Goal: Navigation & Orientation: Understand site structure

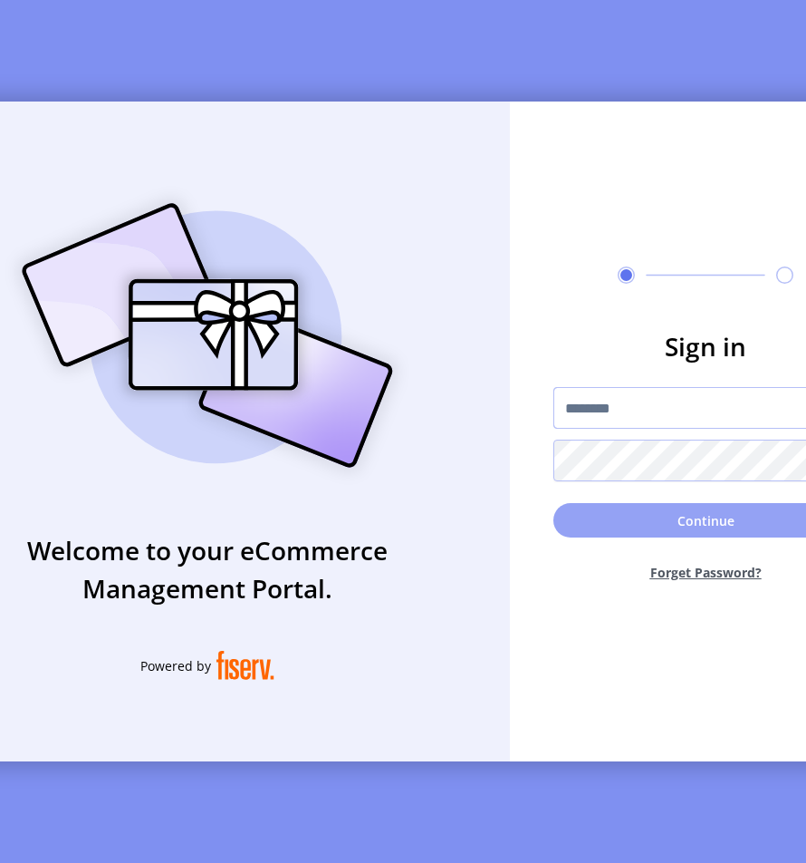
type input "**********"
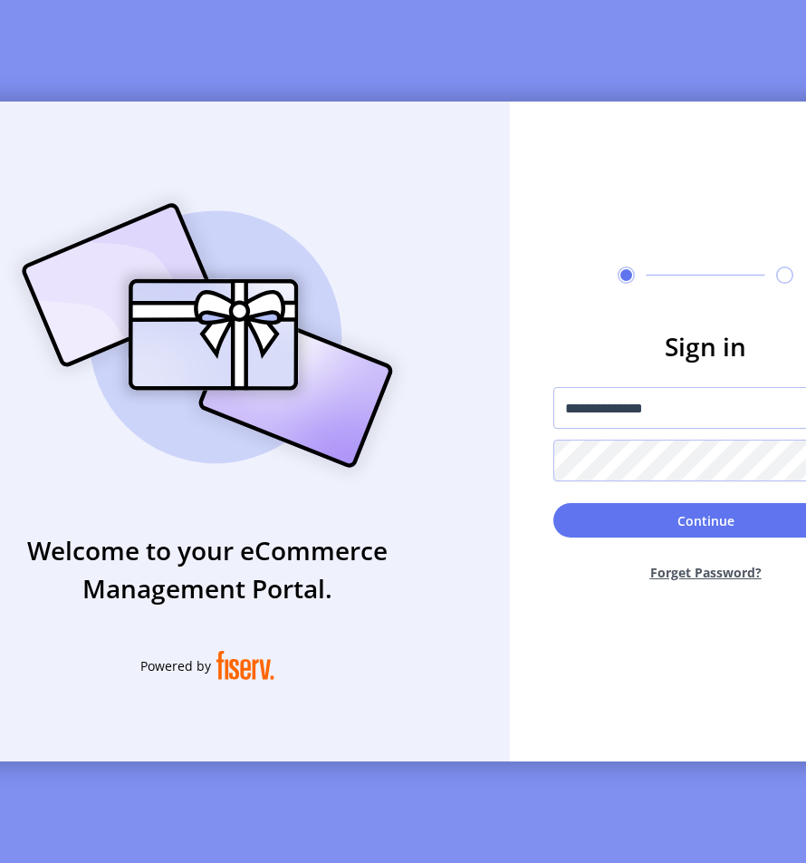
drag, startPoint x: 671, startPoint y: 531, endPoint x: 591, endPoint y: 507, distance: 84.0
click at [670, 530] on button "Continue" at bounding box center [706, 520] width 304 height 34
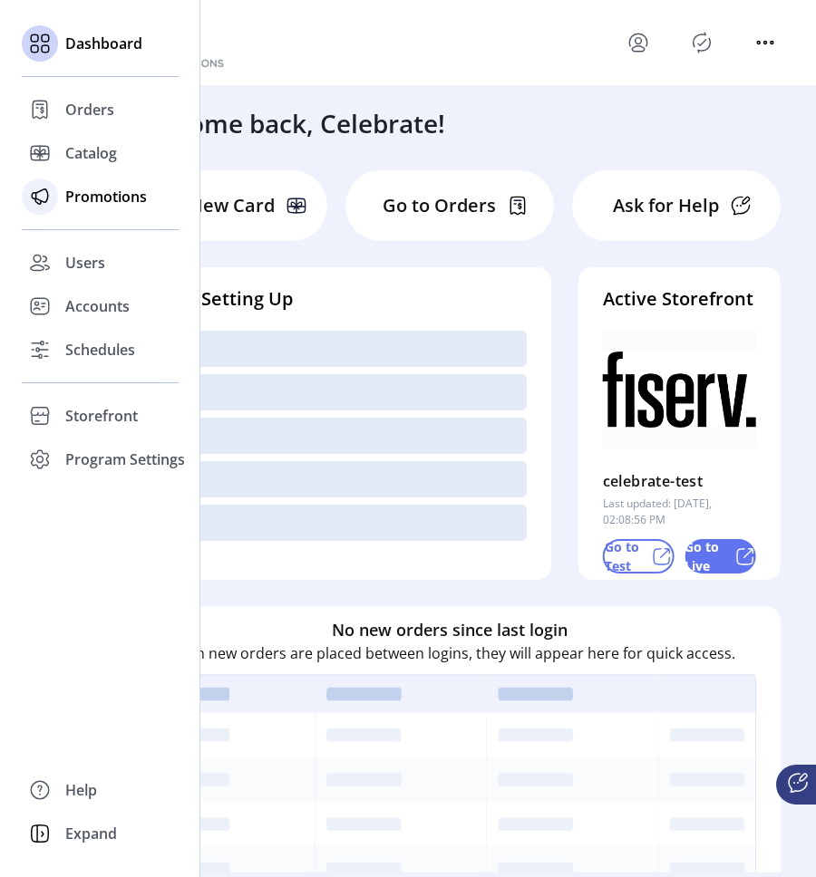
click at [82, 201] on span "Promotions" at bounding box center [106, 197] width 82 height 22
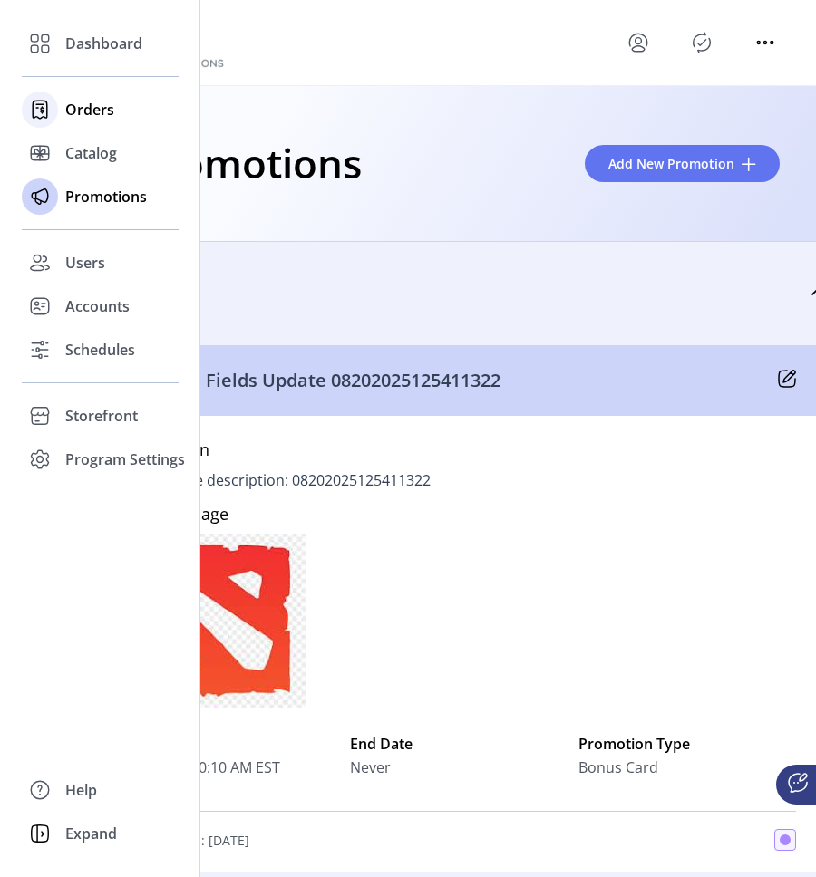
click at [61, 111] on div "Orders" at bounding box center [100, 109] width 157 height 43
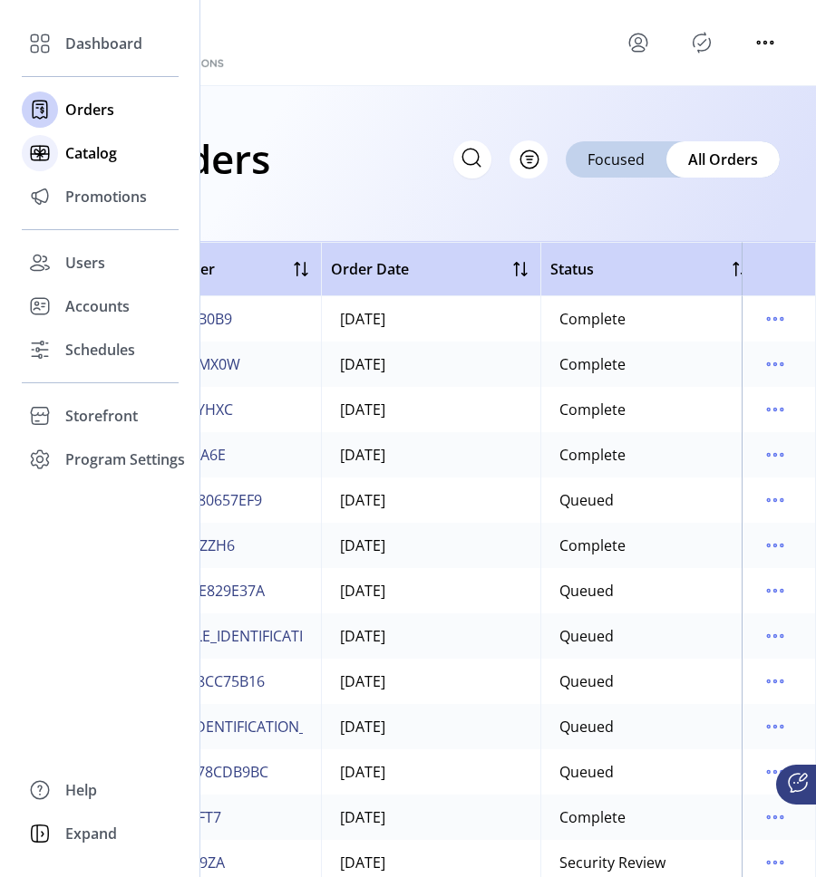
click at [98, 157] on span "Catalog" at bounding box center [91, 153] width 52 height 22
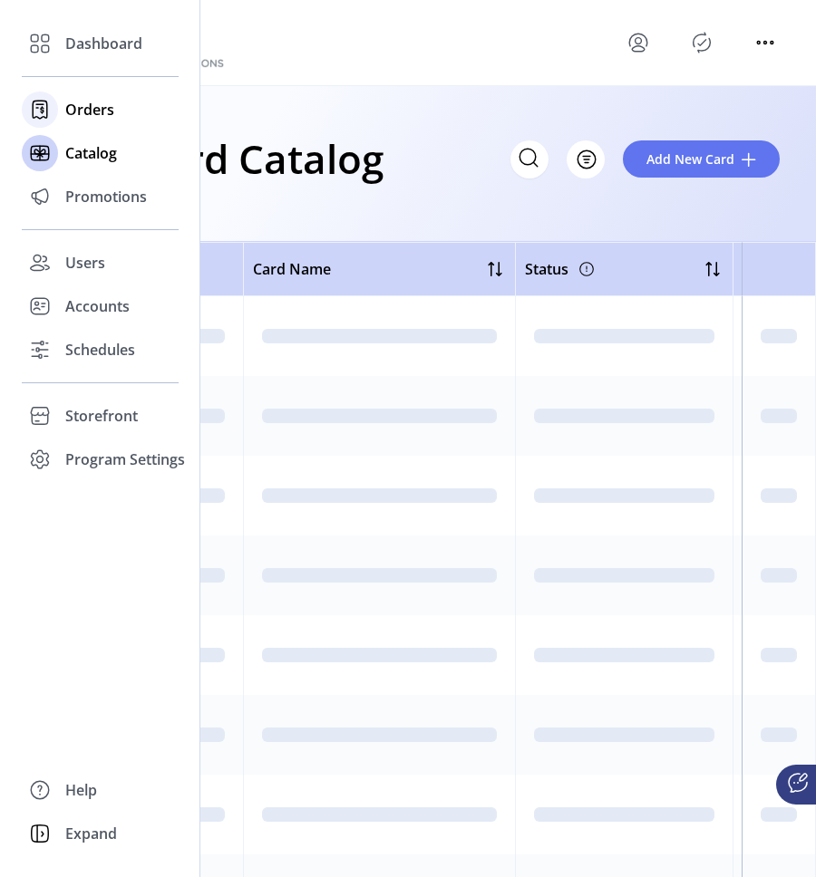
click at [95, 109] on span "Orders" at bounding box center [89, 110] width 49 height 22
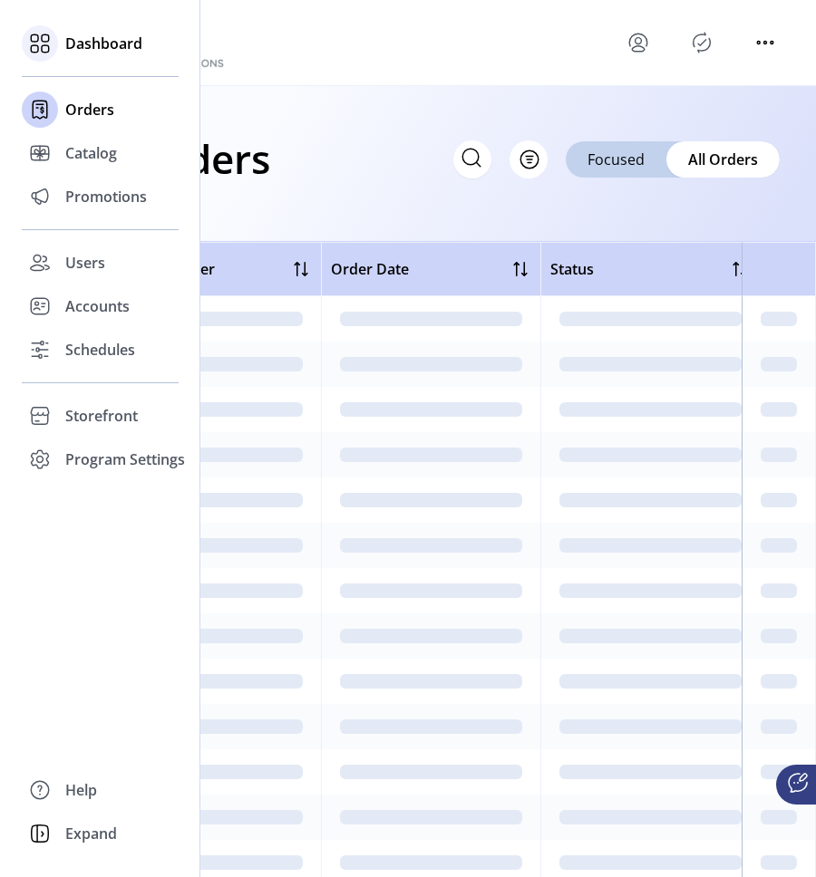
click at [84, 57] on div "Dashboard" at bounding box center [100, 43] width 157 height 43
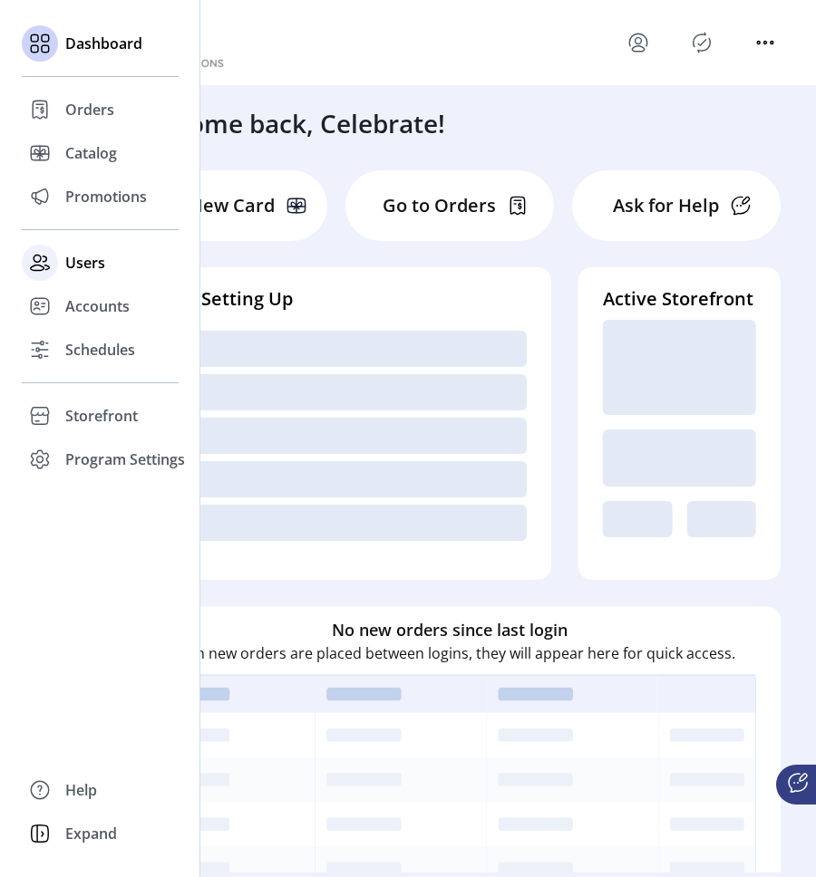
click at [85, 265] on span "Users" at bounding box center [85, 263] width 40 height 22
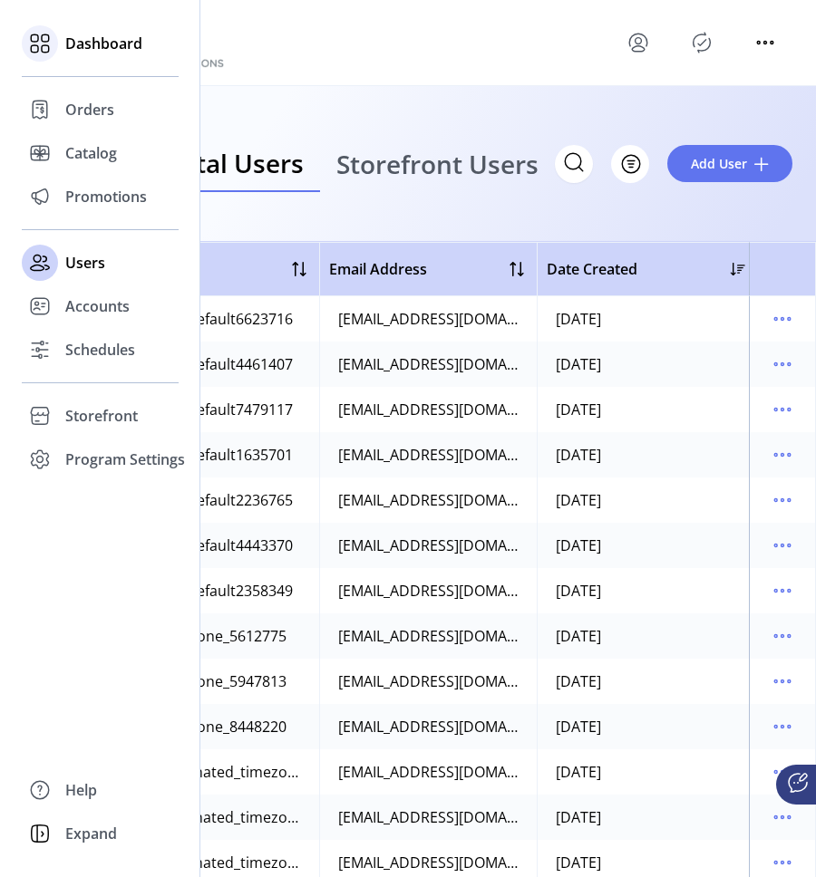
click at [98, 41] on span "Dashboard" at bounding box center [103, 44] width 77 height 22
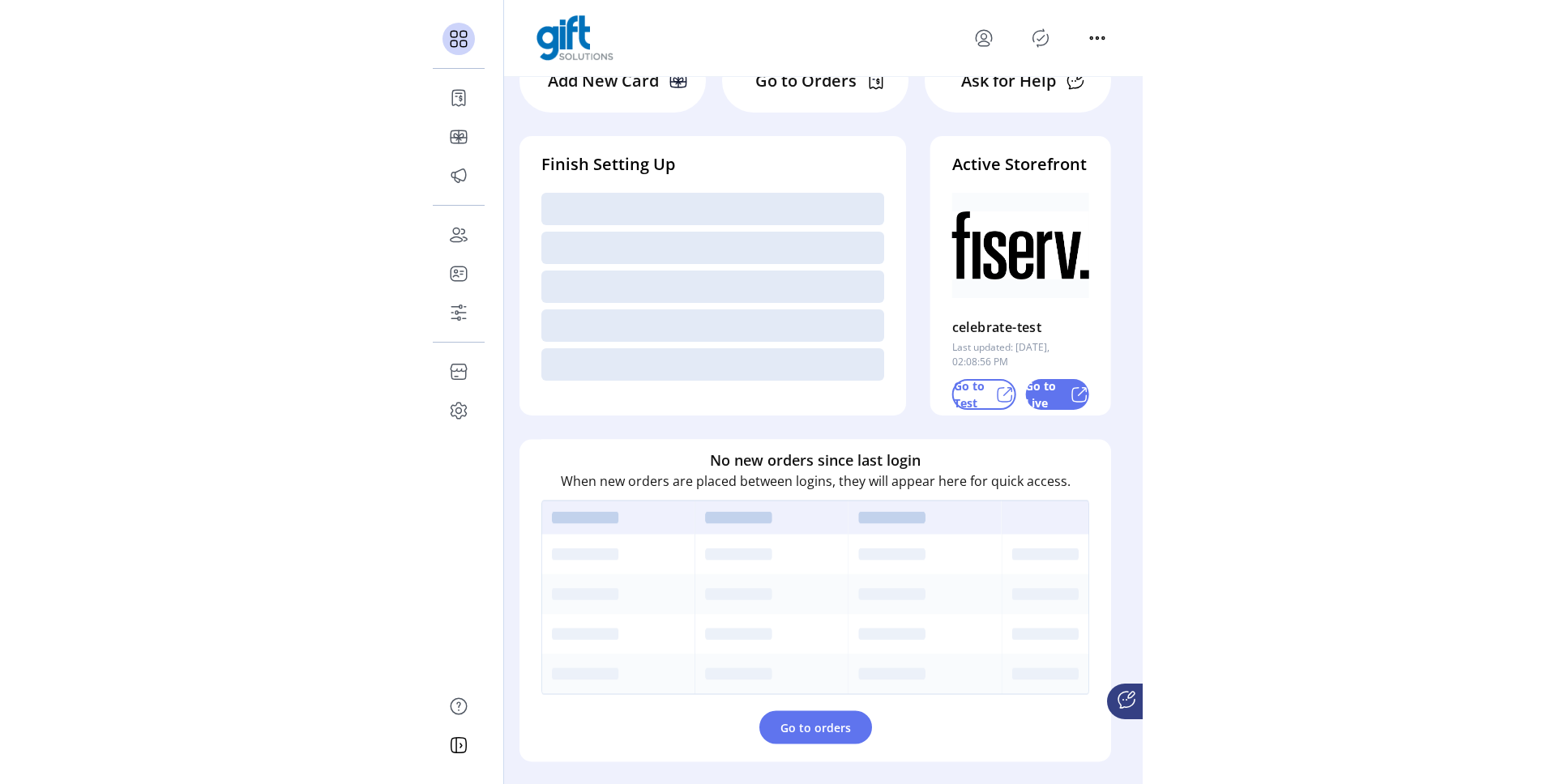
scroll to position [82, 0]
